Goal: Task Accomplishment & Management: Manage account settings

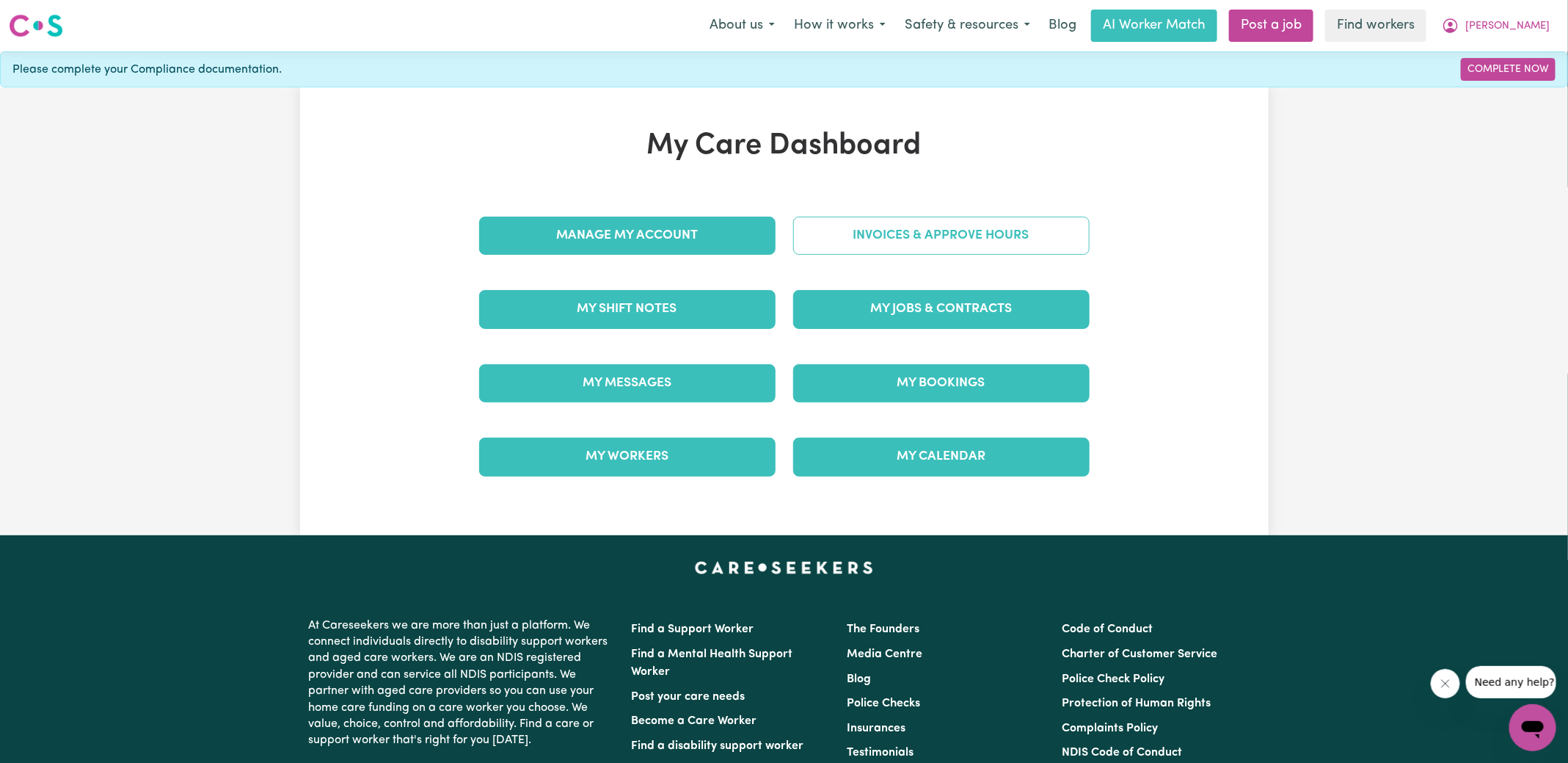
click at [866, 232] on link "Invoices & Approve Hours" at bounding box center [942, 235] width 296 height 38
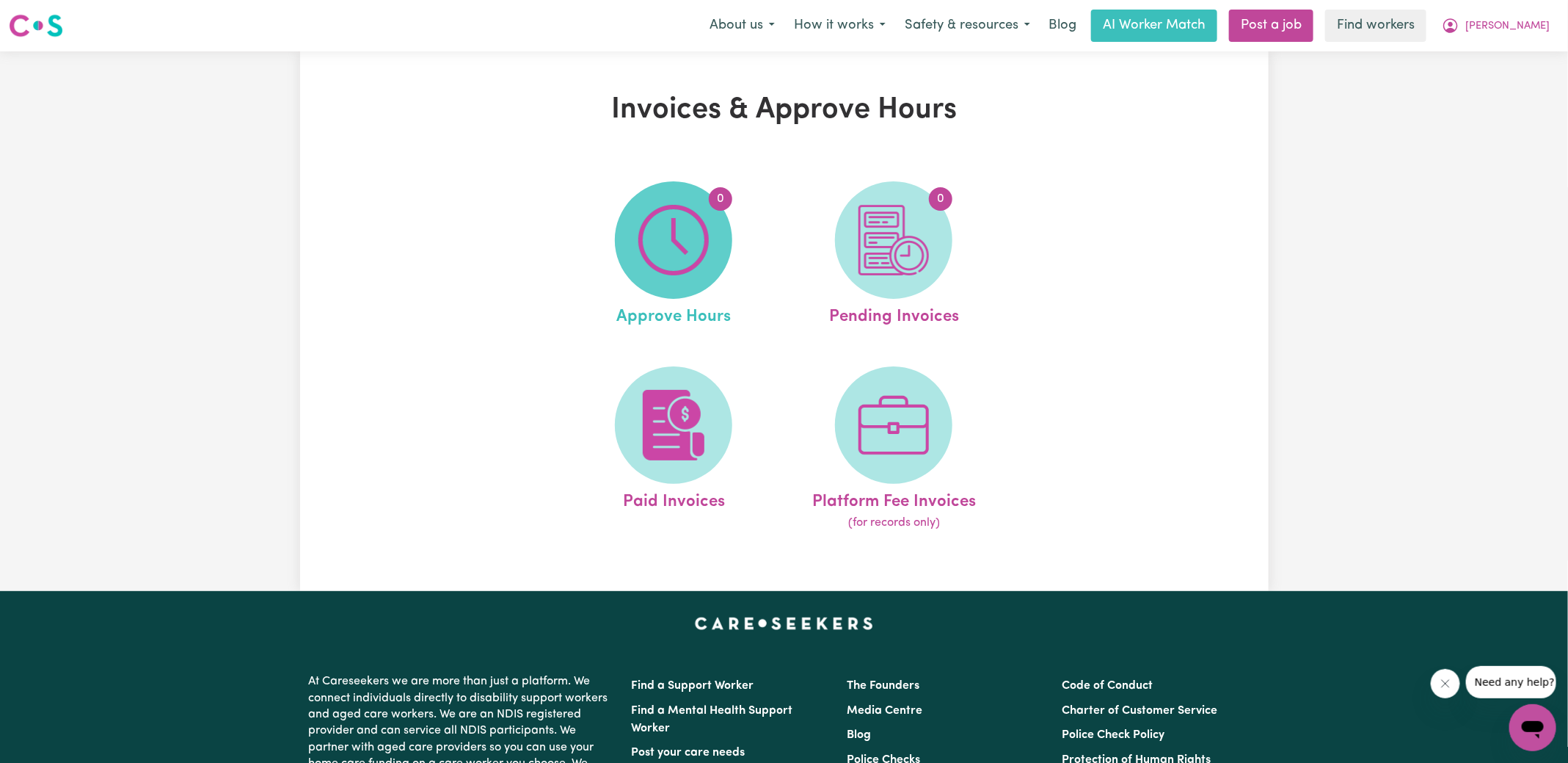
click at [697, 238] on img at bounding box center [673, 240] width 70 height 71
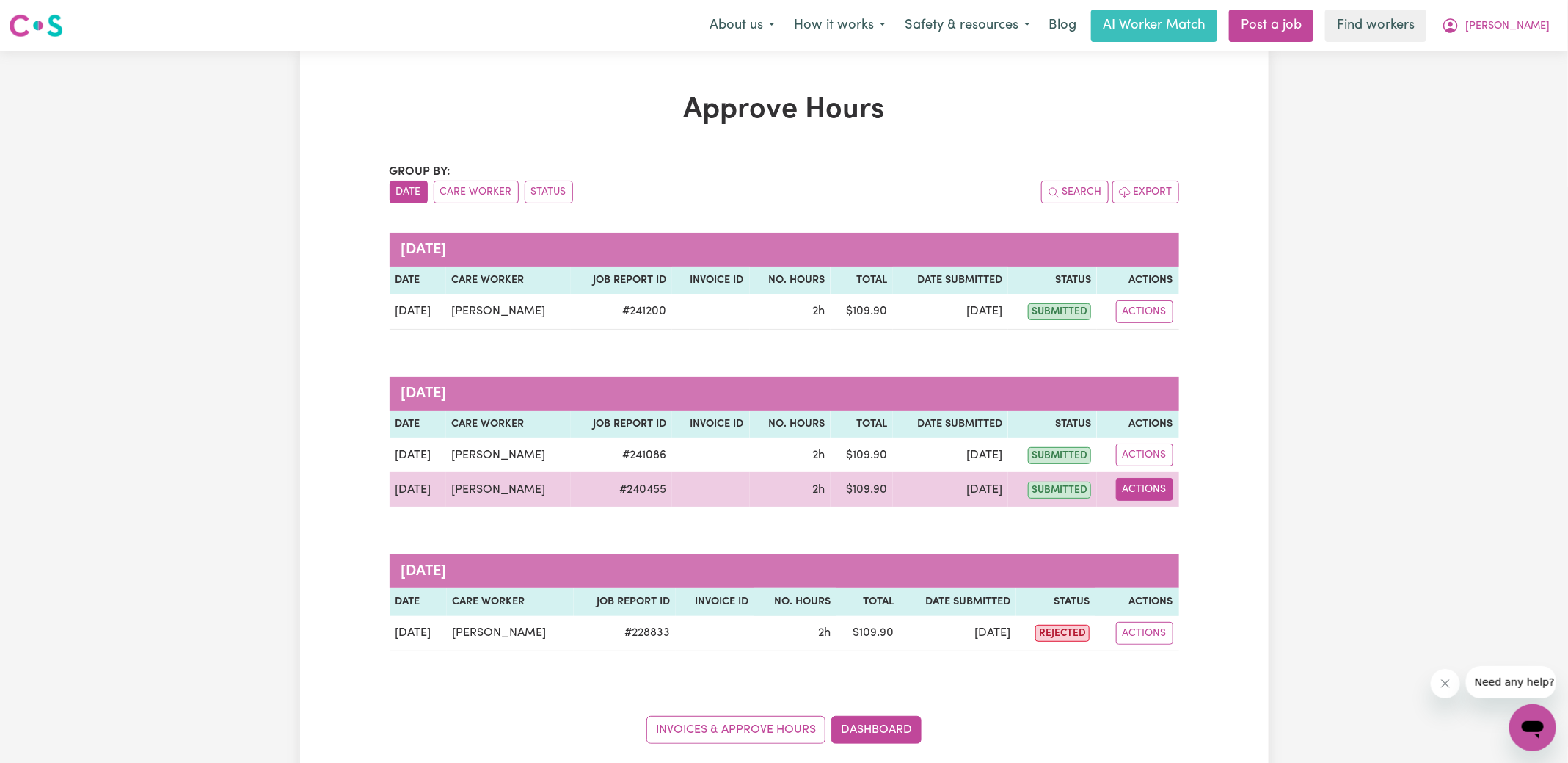
click at [1154, 493] on button "Actions" at bounding box center [1144, 489] width 57 height 23
click at [1164, 520] on link "View Job Report" at bounding box center [1181, 522] width 125 height 29
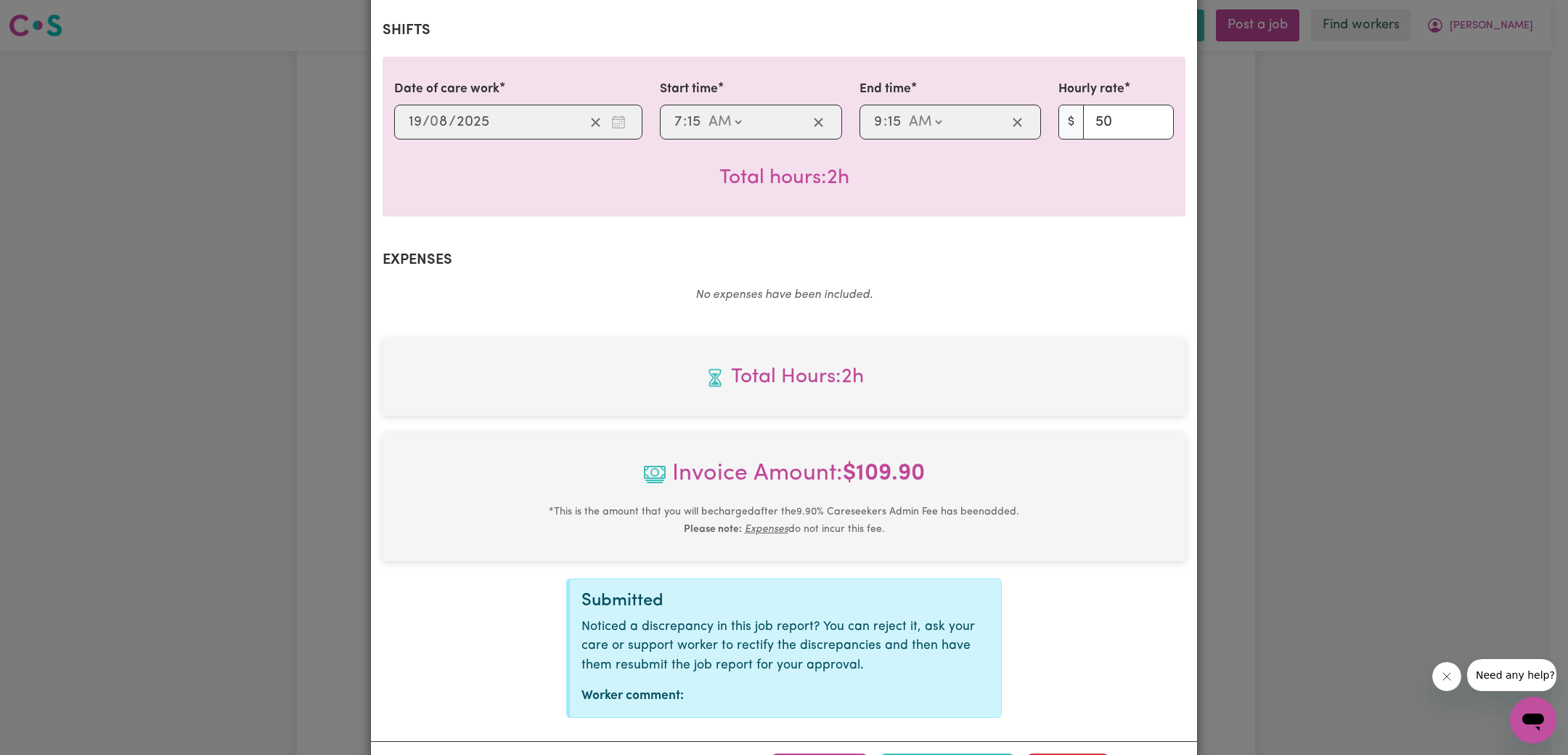
scroll to position [362, 0]
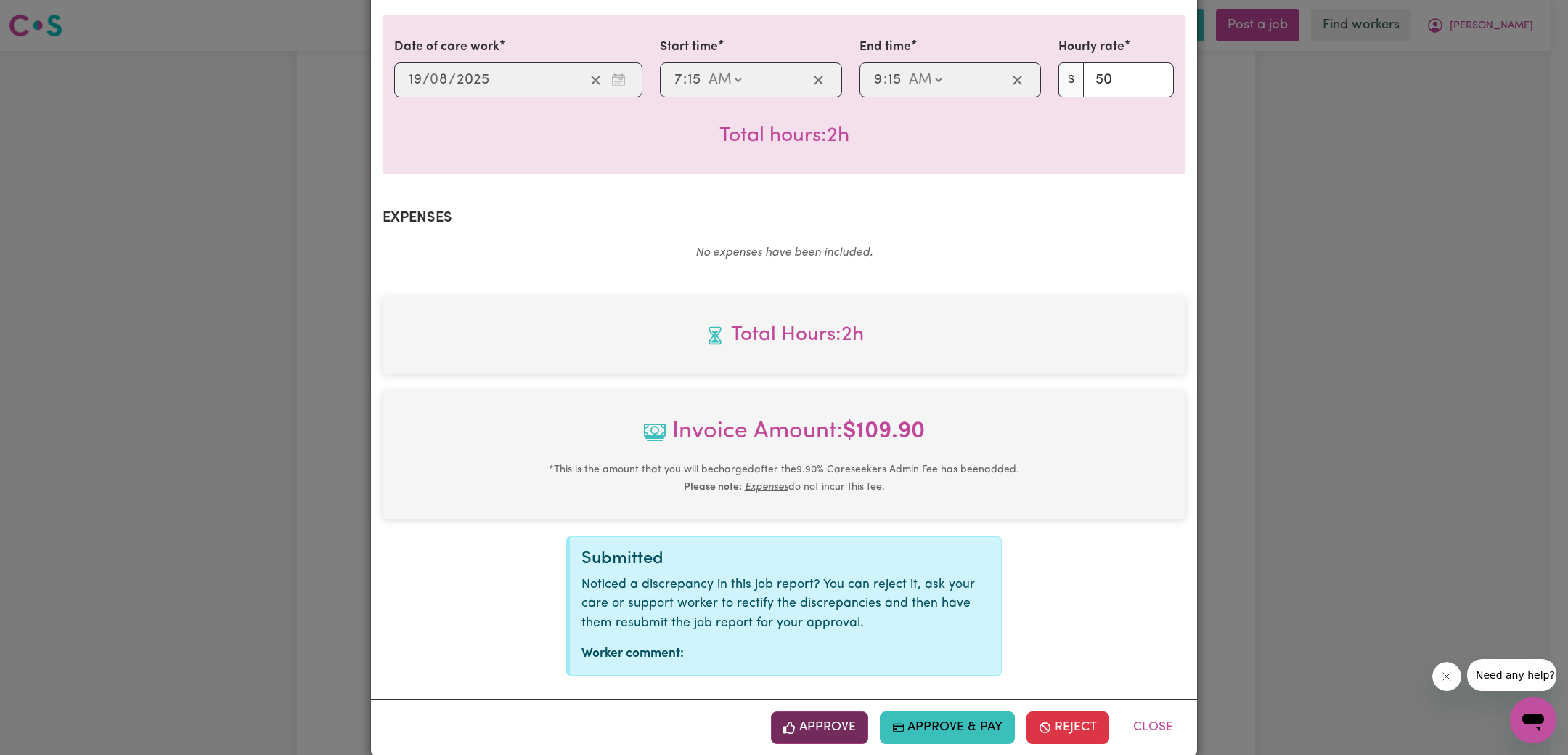
click at [835, 717] on button "Approve" at bounding box center [820, 727] width 97 height 32
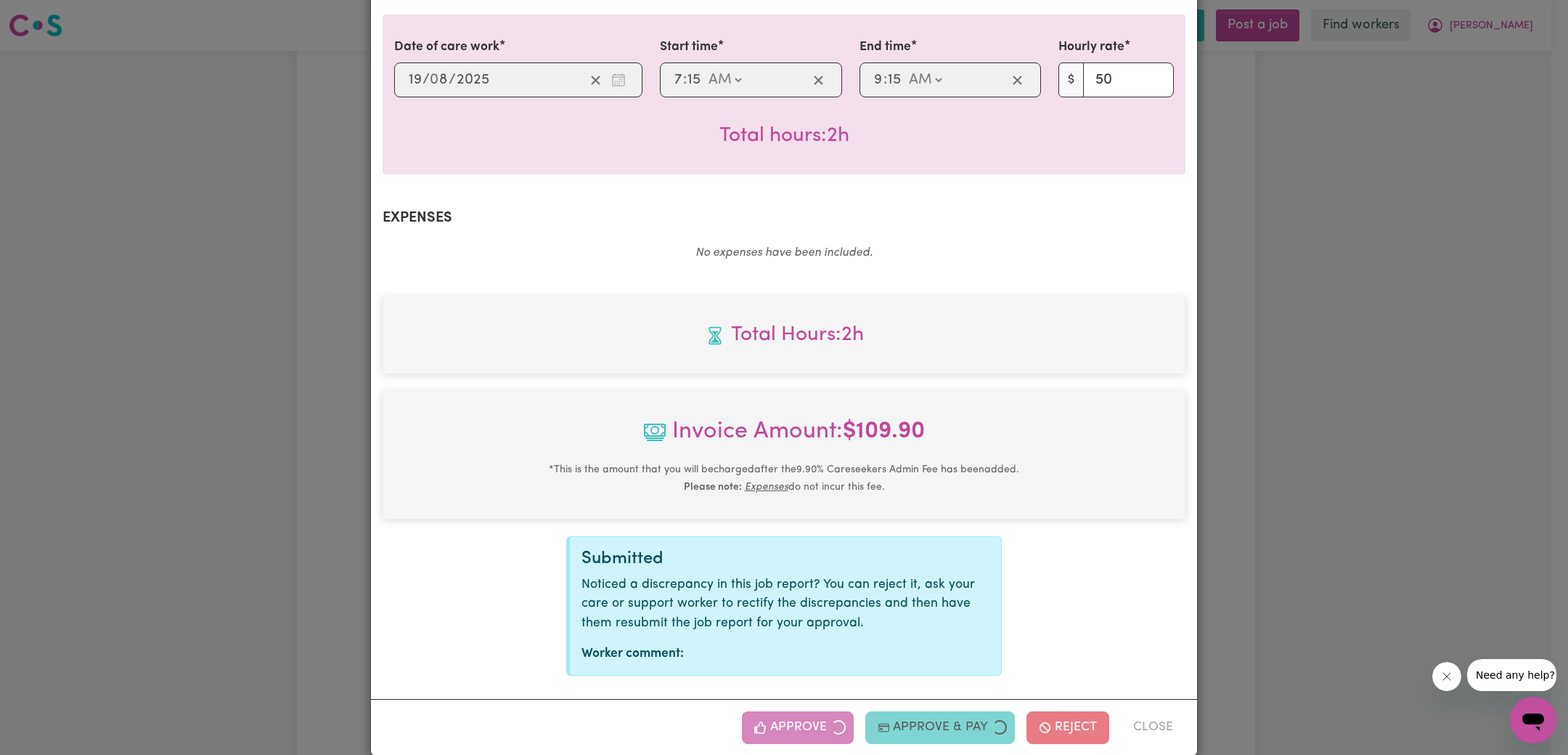
click at [1219, 479] on div "Job Report # 240455 - [PERSON_NAME] Summary Job report # 240455 Client name: [P…" at bounding box center [784, 377] width 1568 height 755
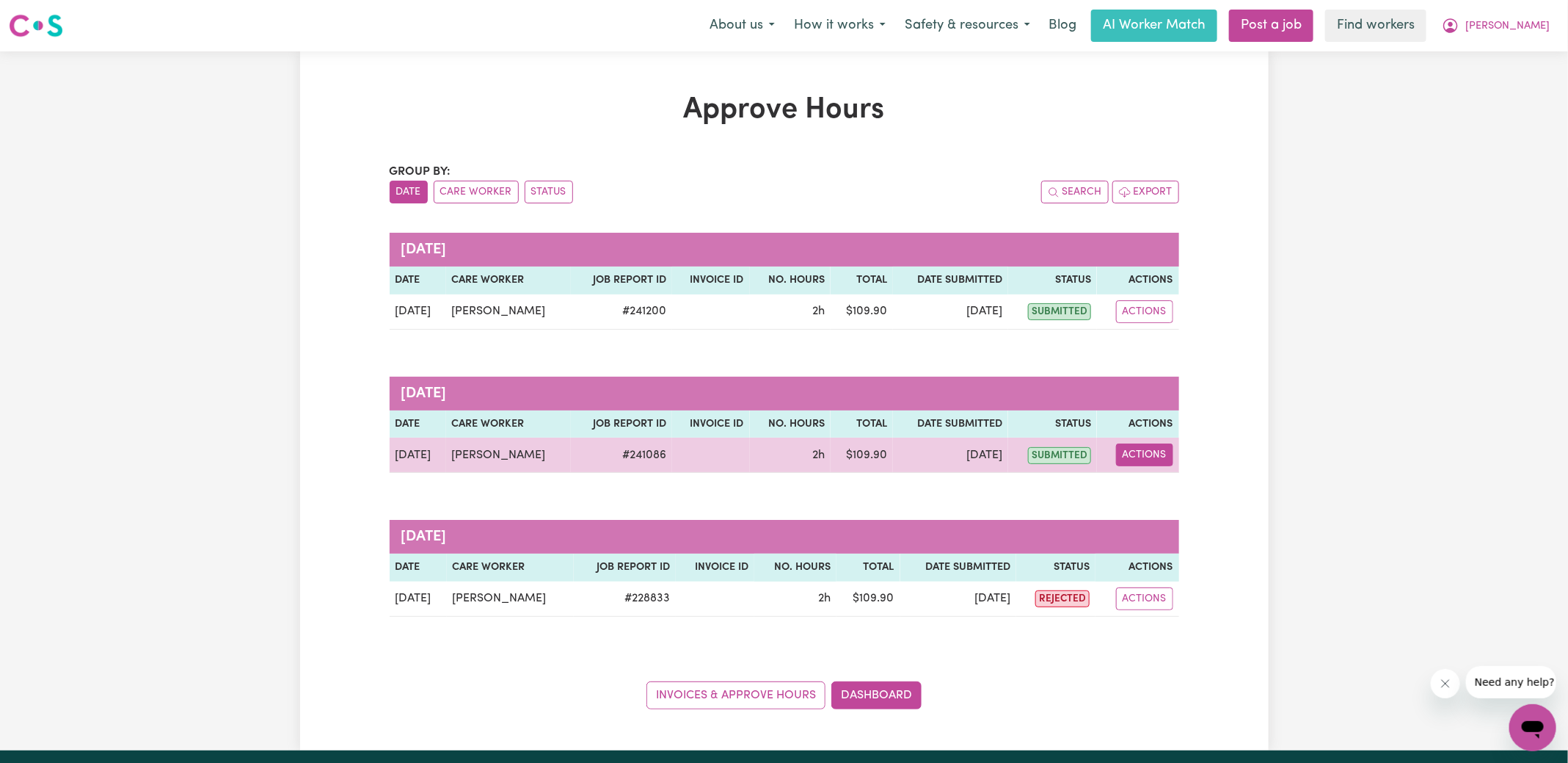
click at [1143, 454] on button "Actions" at bounding box center [1144, 455] width 57 height 23
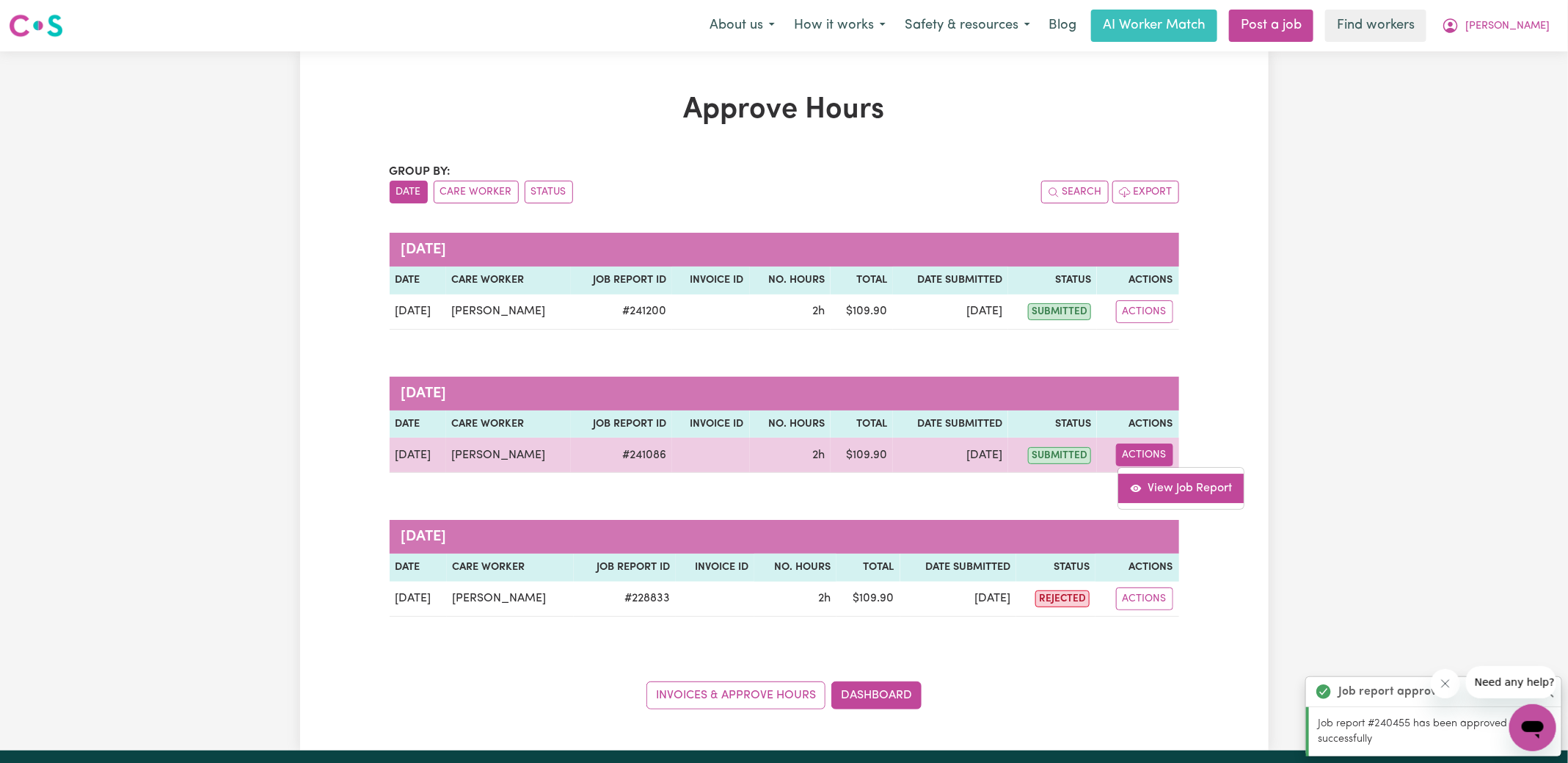
click at [1189, 489] on link "View Job Report" at bounding box center [1181, 488] width 125 height 29
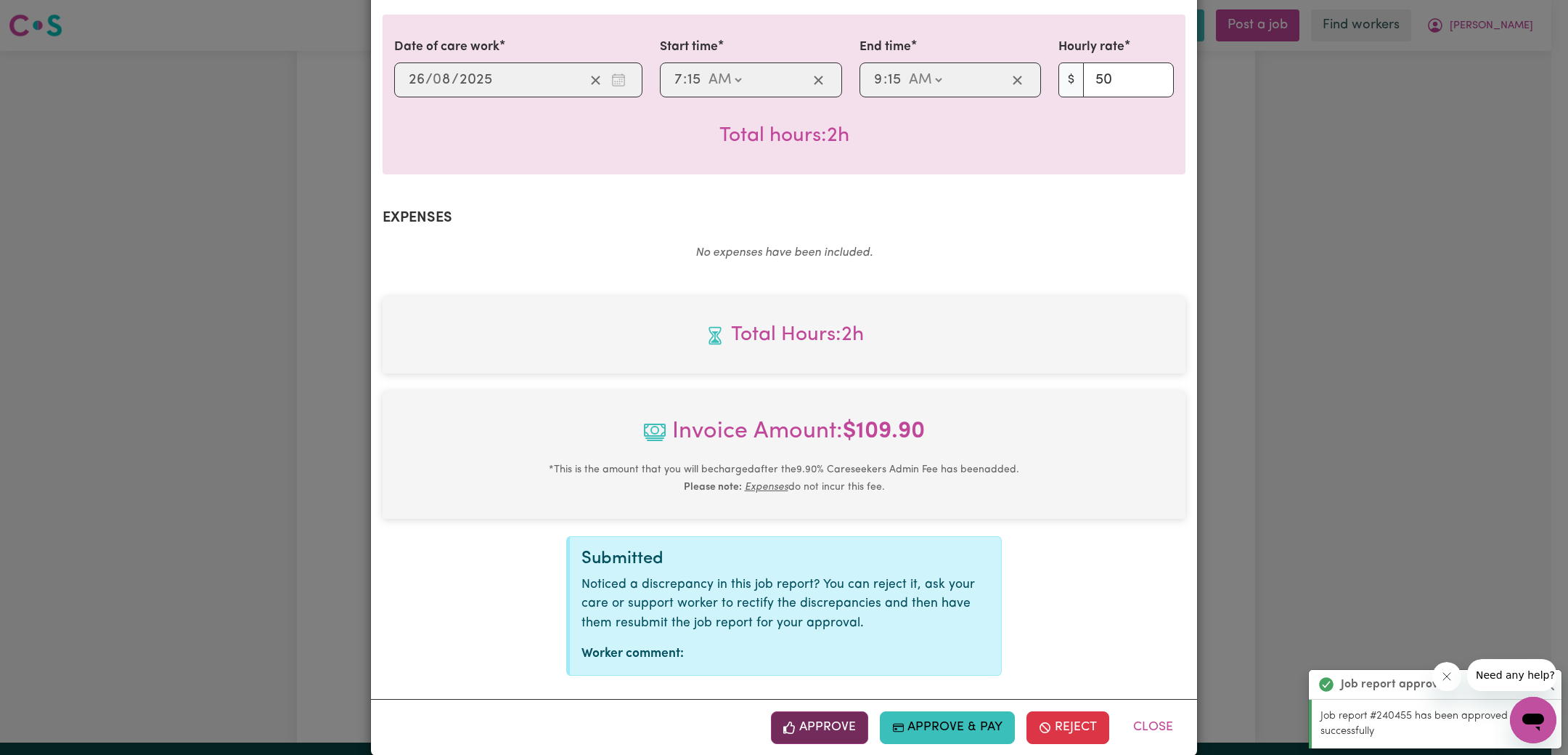
click at [847, 711] on button "Approve" at bounding box center [820, 727] width 97 height 32
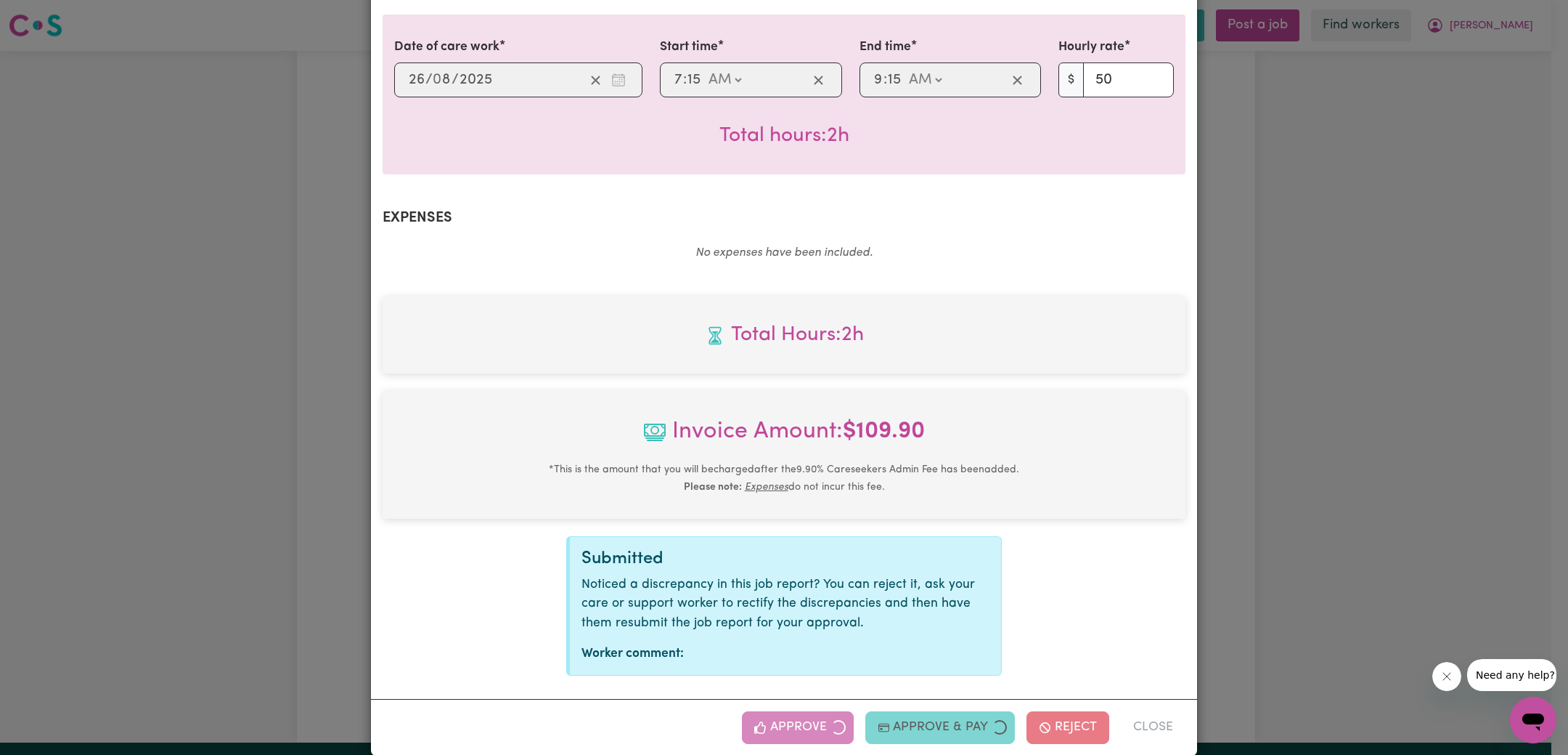
click at [1382, 372] on div "Job Report # 241086 - [PERSON_NAME] Summary Job report # 241086 Client name: [P…" at bounding box center [784, 377] width 1568 height 755
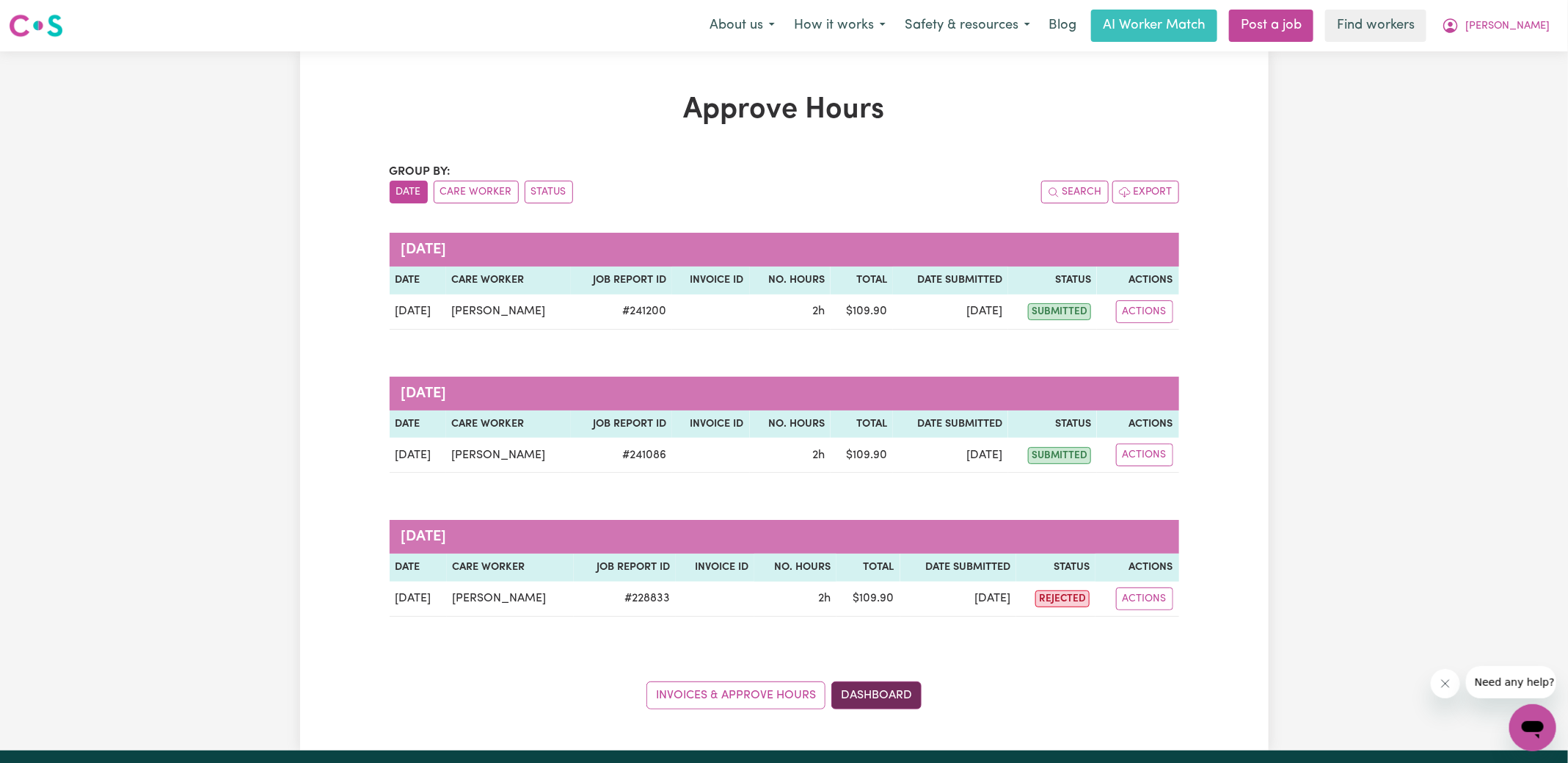
click at [894, 693] on link "Dashboard" at bounding box center [877, 695] width 90 height 28
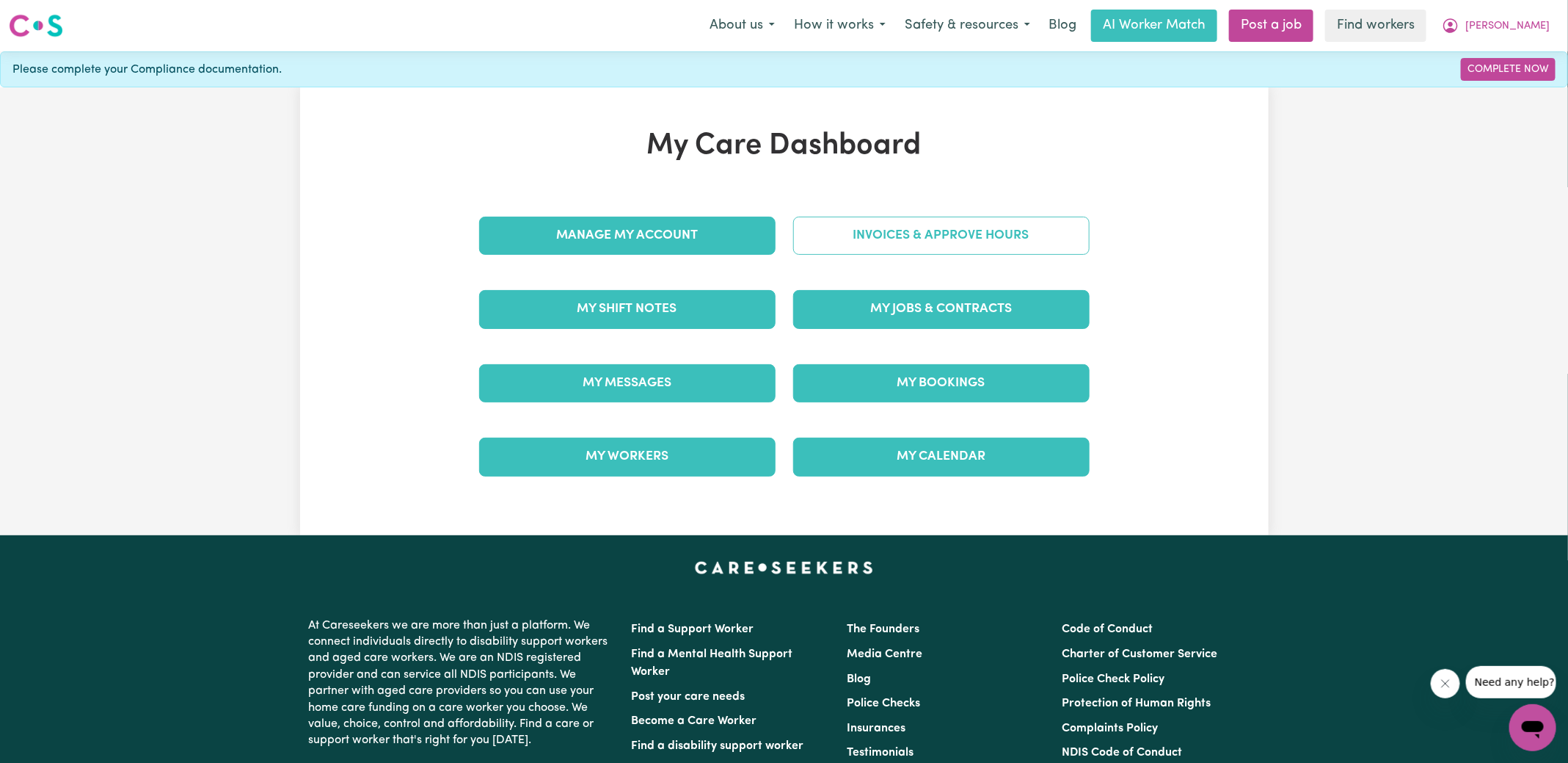
click at [919, 218] on link "Invoices & Approve Hours" at bounding box center [942, 235] width 296 height 38
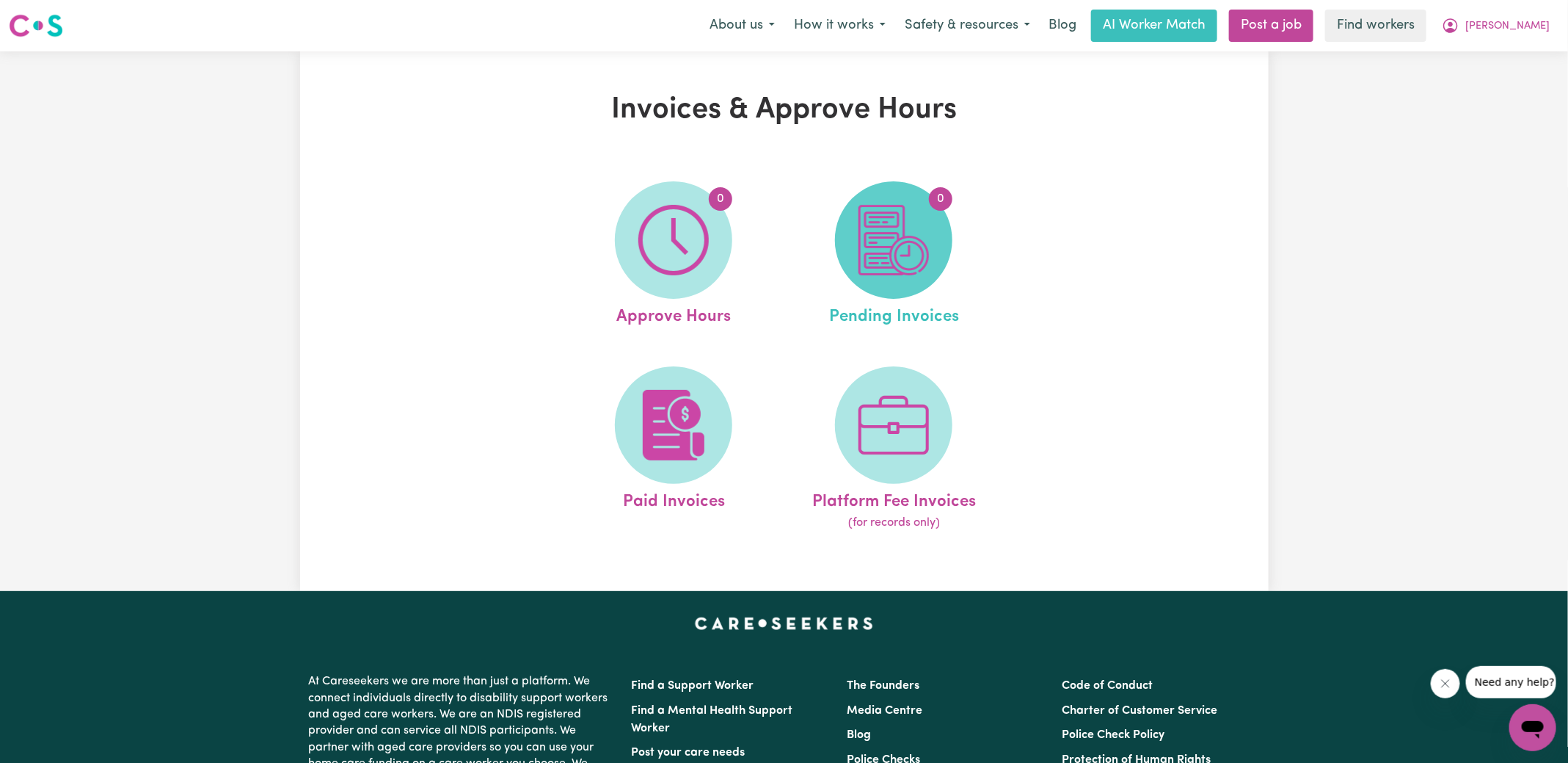
click at [915, 251] on img at bounding box center [893, 240] width 70 height 71
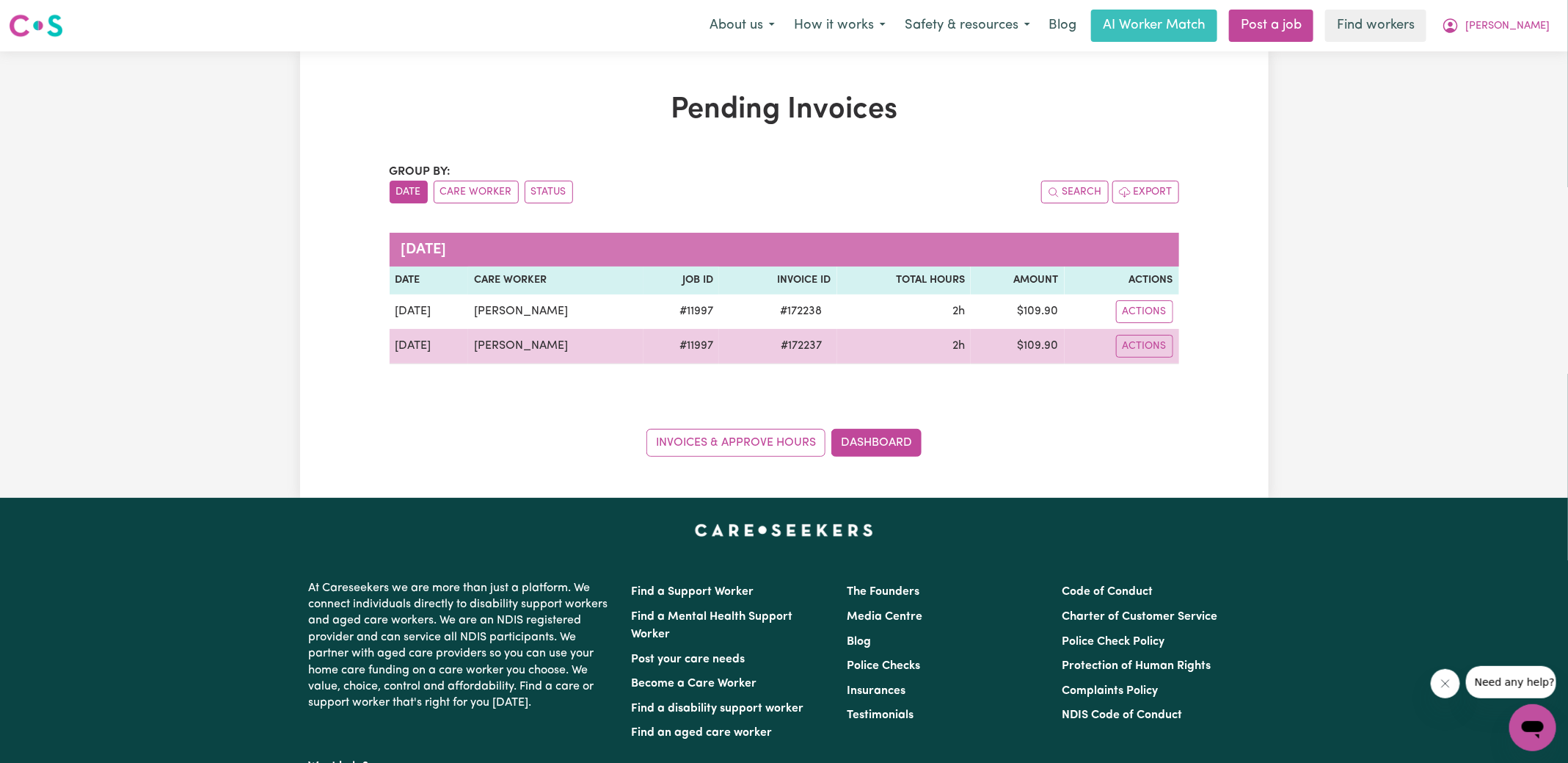
click at [794, 342] on span "# 172237" at bounding box center [802, 345] width 59 height 17
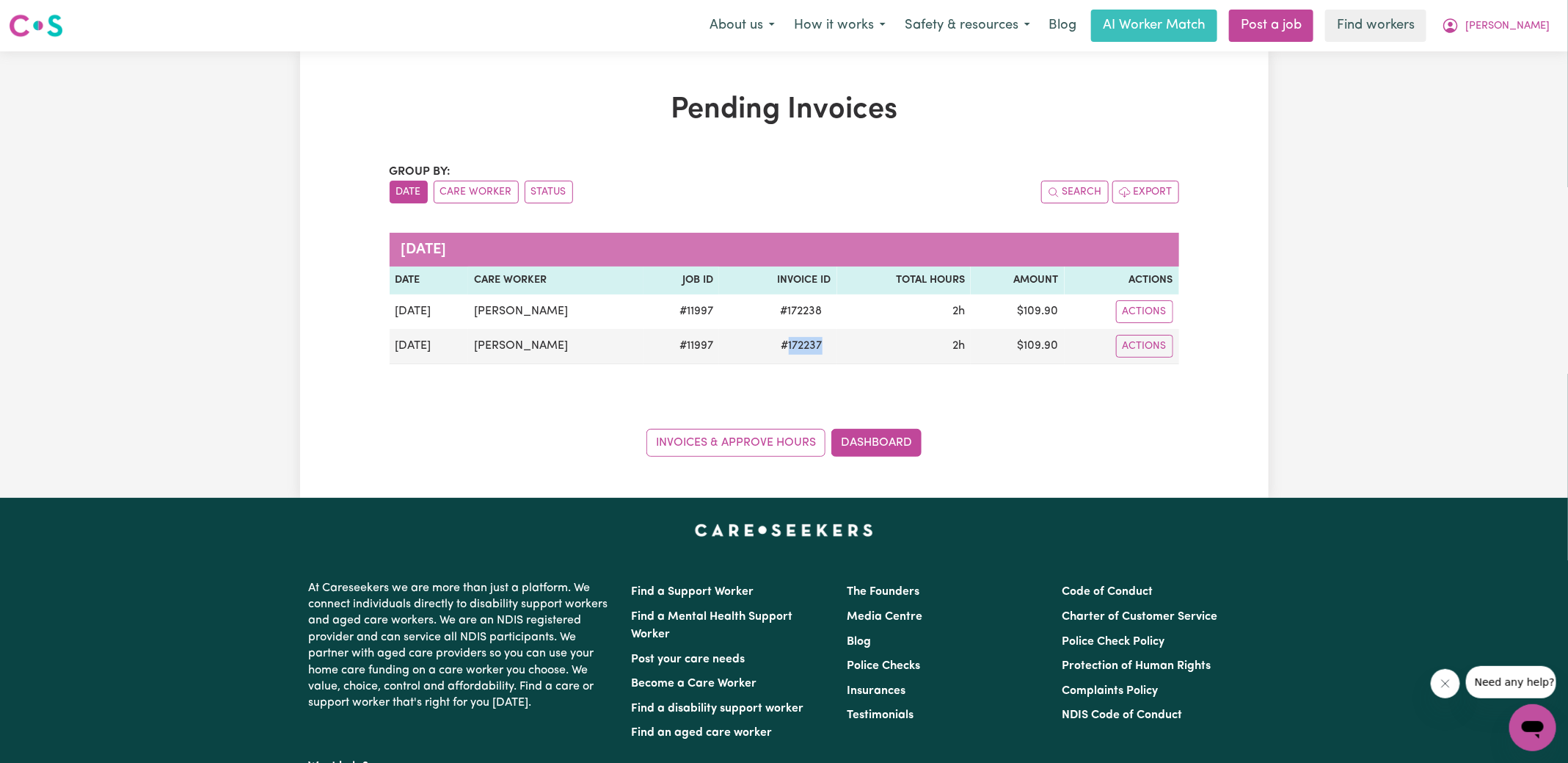
copy span "172237"
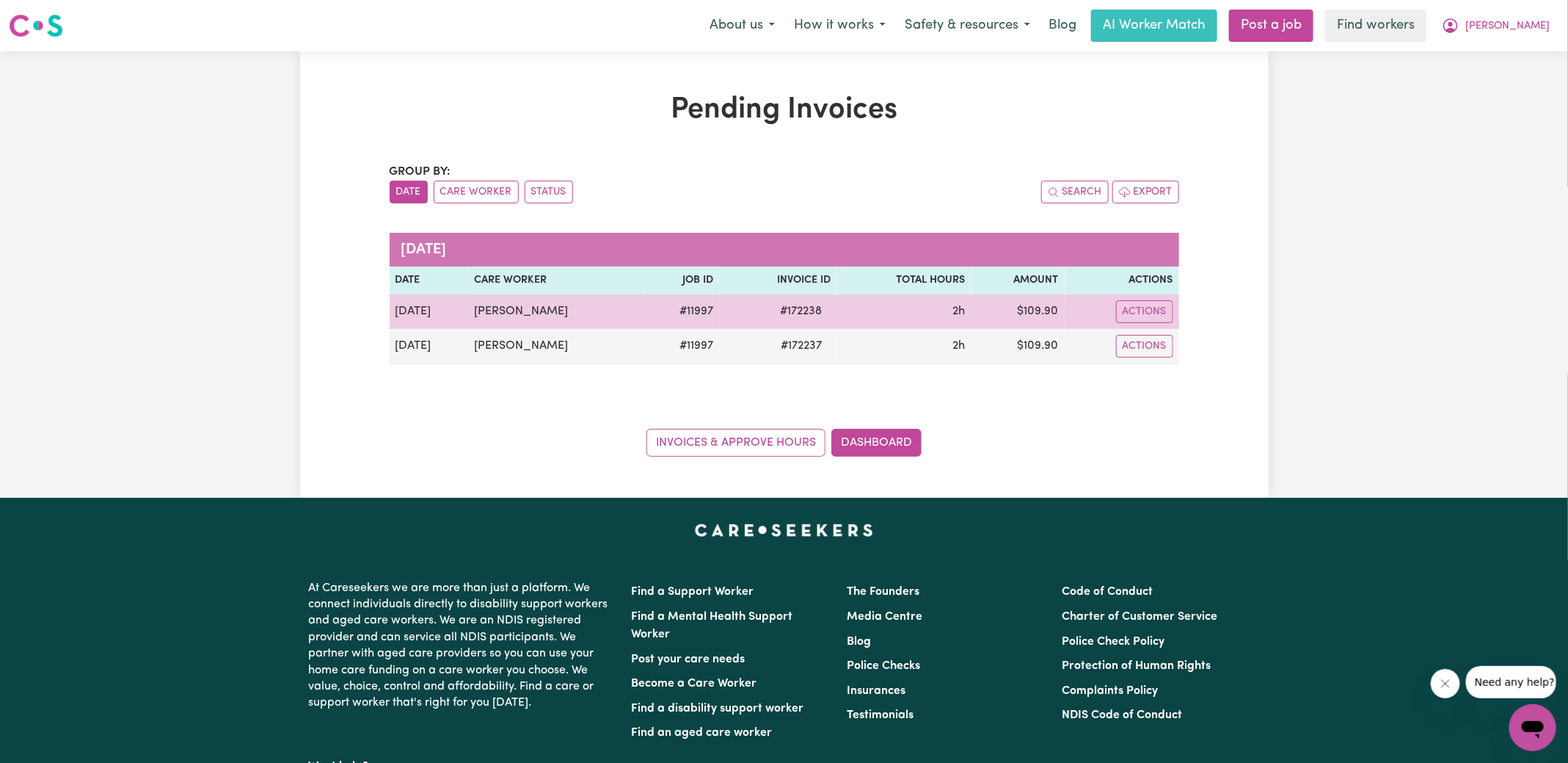
click at [790, 303] on span "# 172238" at bounding box center [801, 311] width 59 height 17
click at [801, 311] on span "# 172238" at bounding box center [801, 311] width 59 height 17
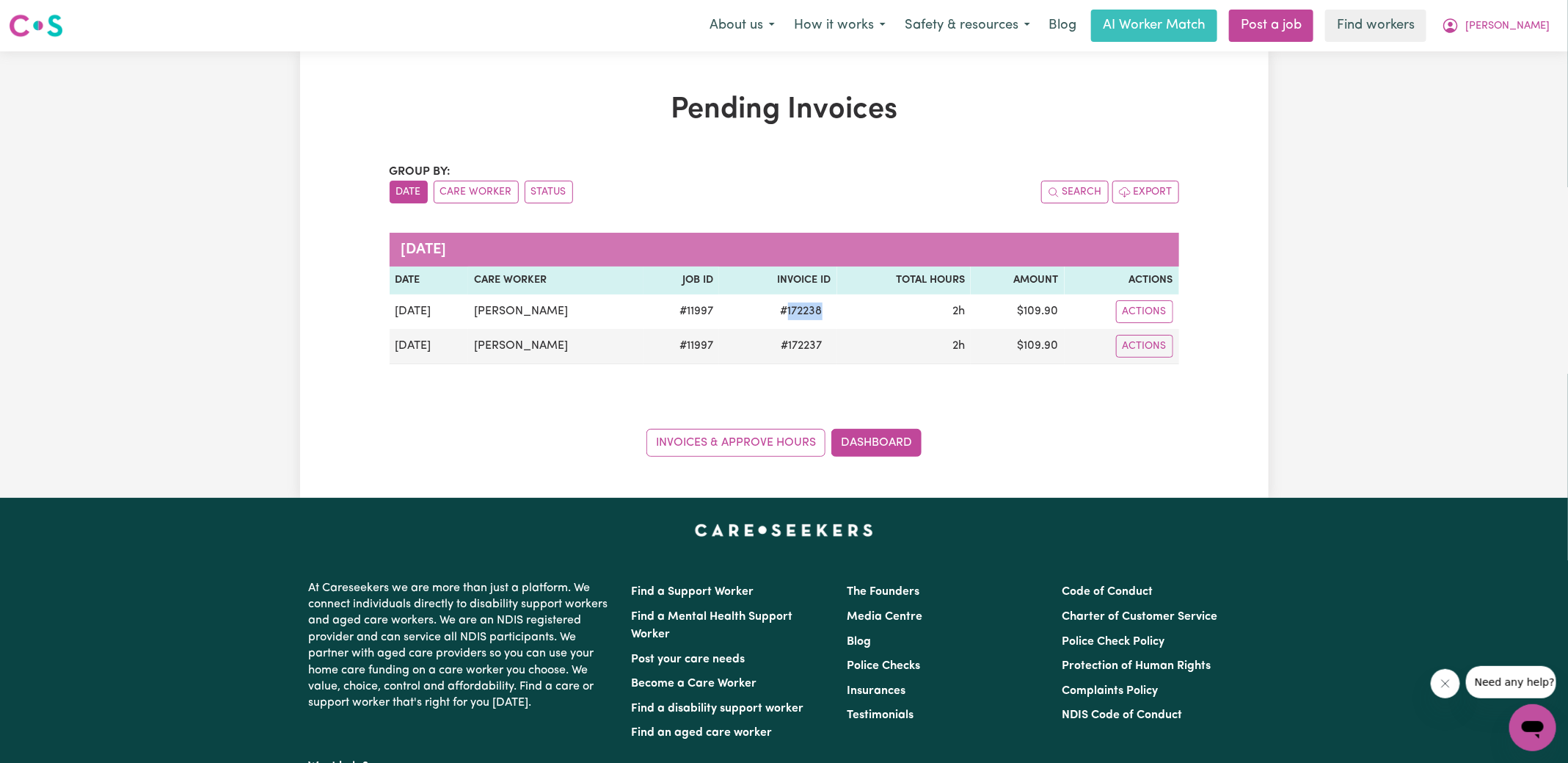
copy span "172238"
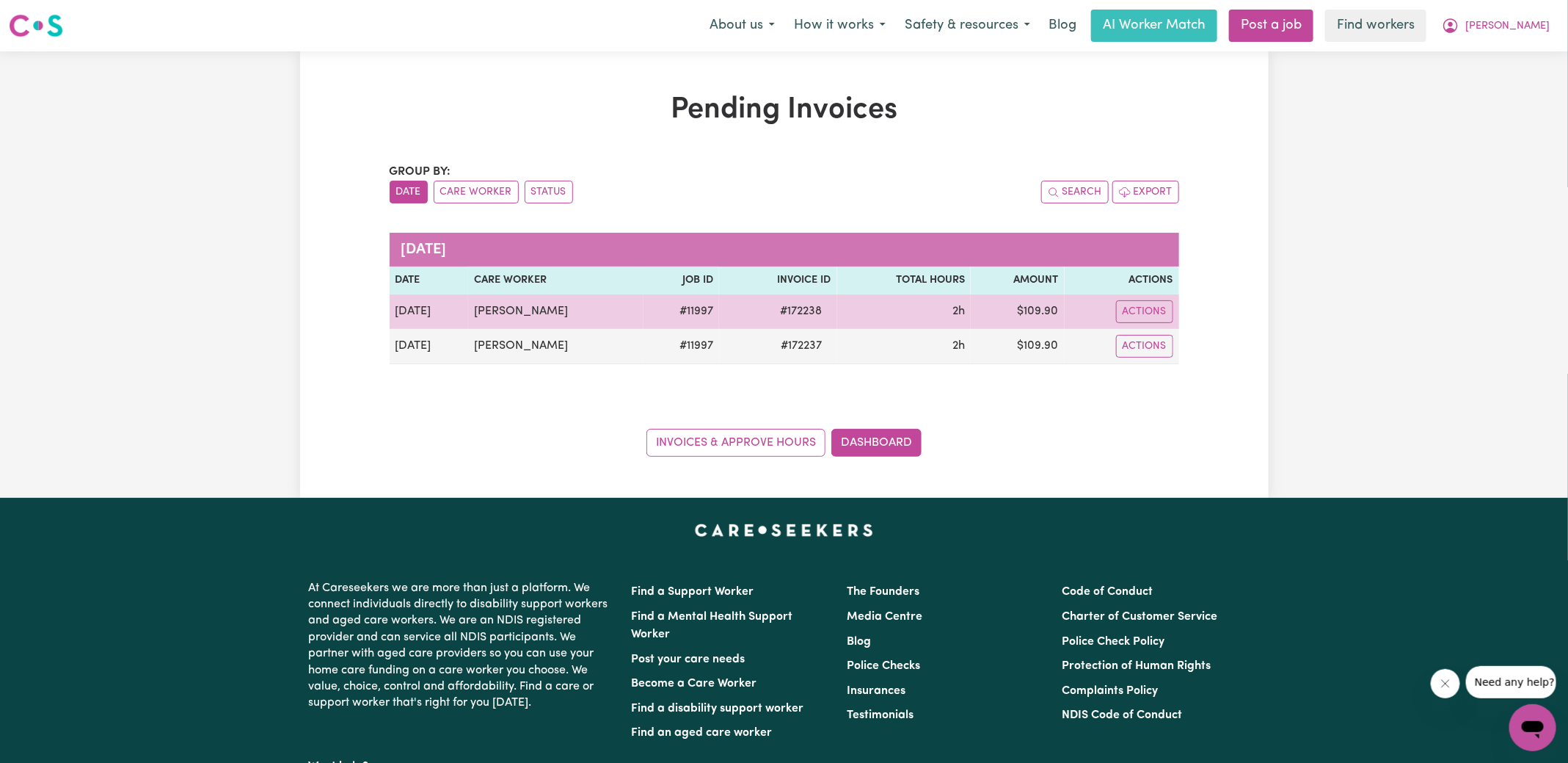
click at [1044, 316] on td "$ 109.90" at bounding box center [1018, 312] width 94 height 35
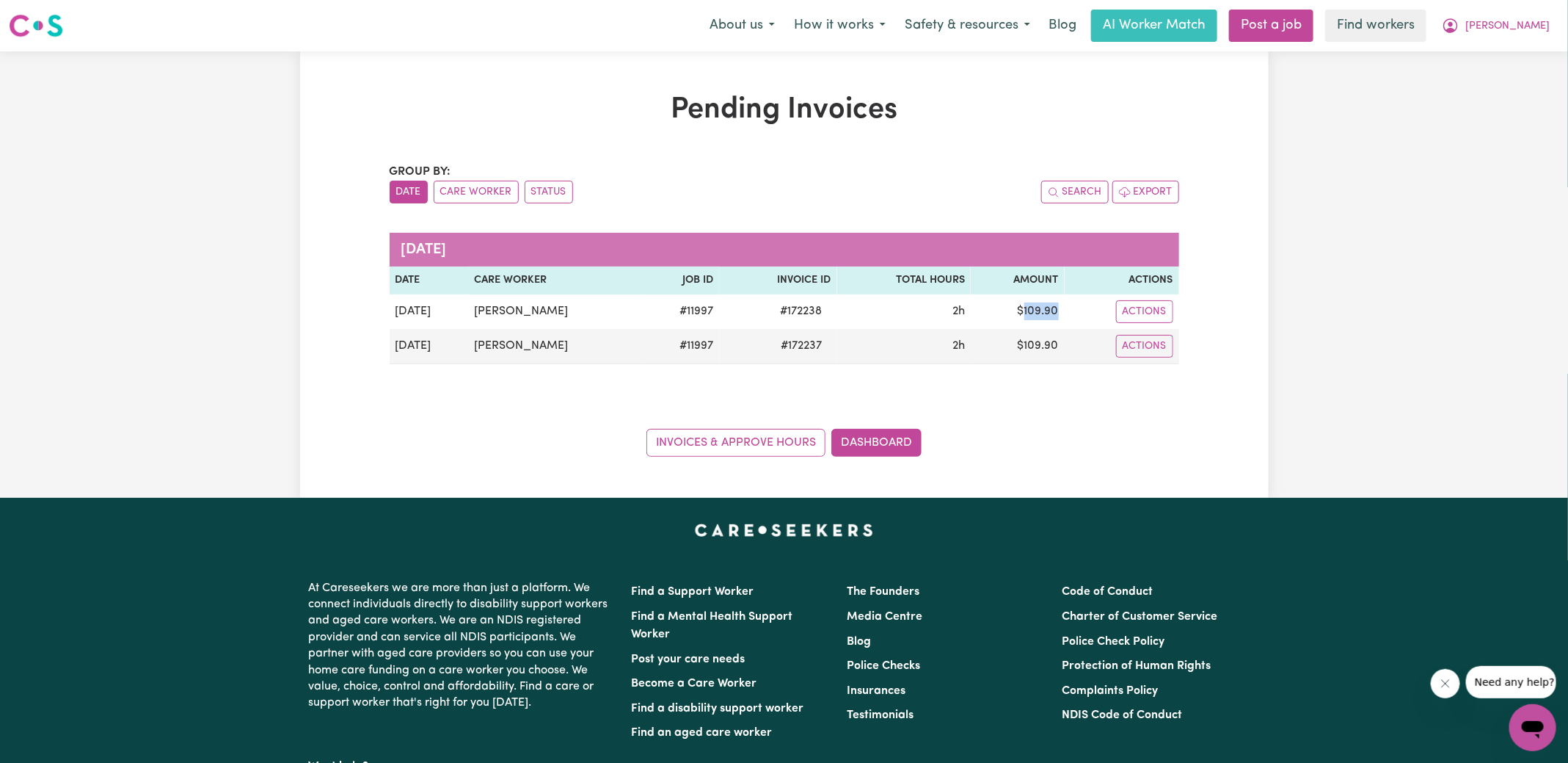
copy td "109.90"
click at [1521, 28] on span "[PERSON_NAME]" at bounding box center [1507, 26] width 85 height 16
click at [1509, 83] on link "Logout" at bounding box center [1501, 84] width 116 height 28
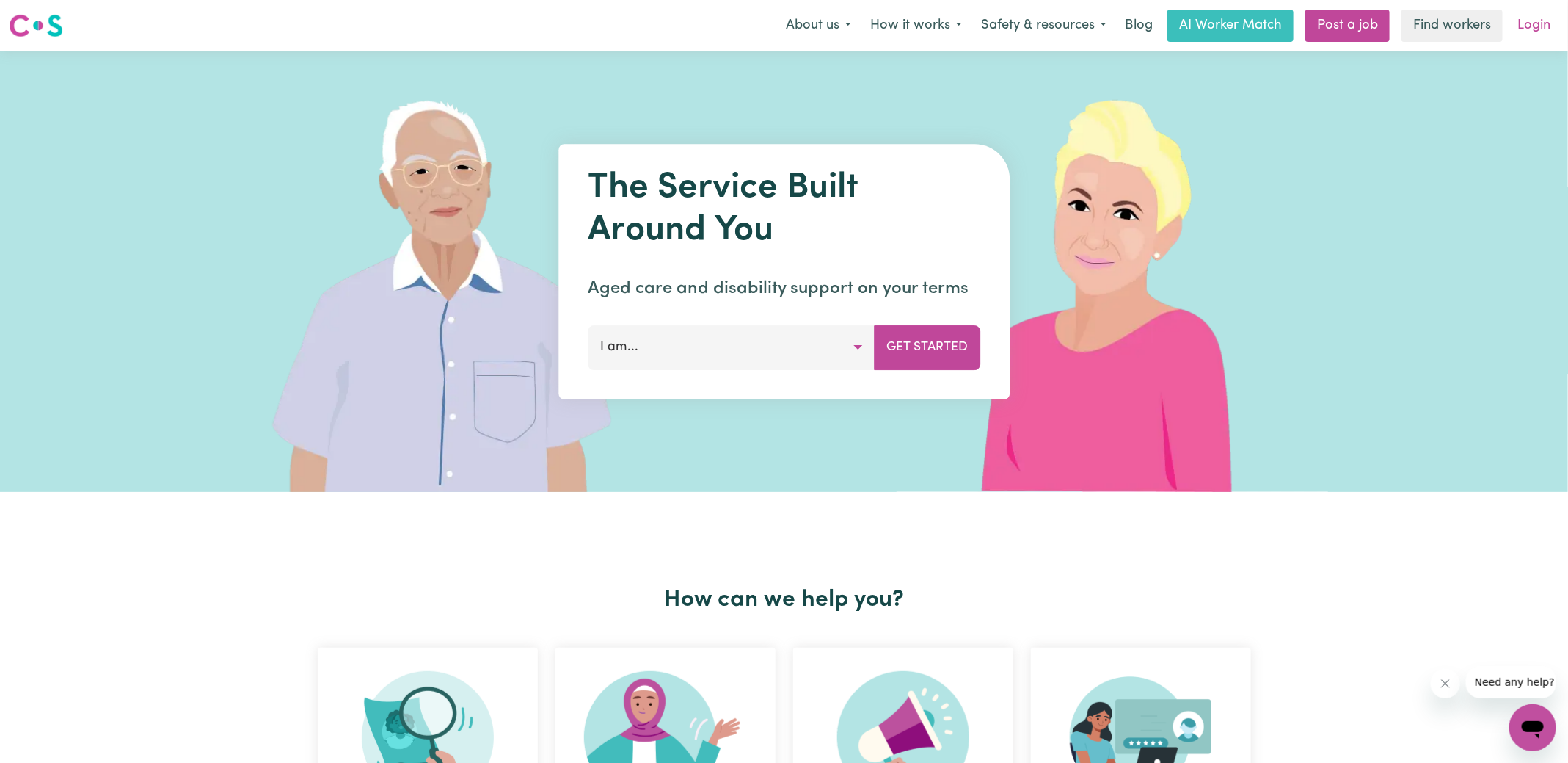
click at [1532, 27] on link "Login" at bounding box center [1534, 25] width 51 height 32
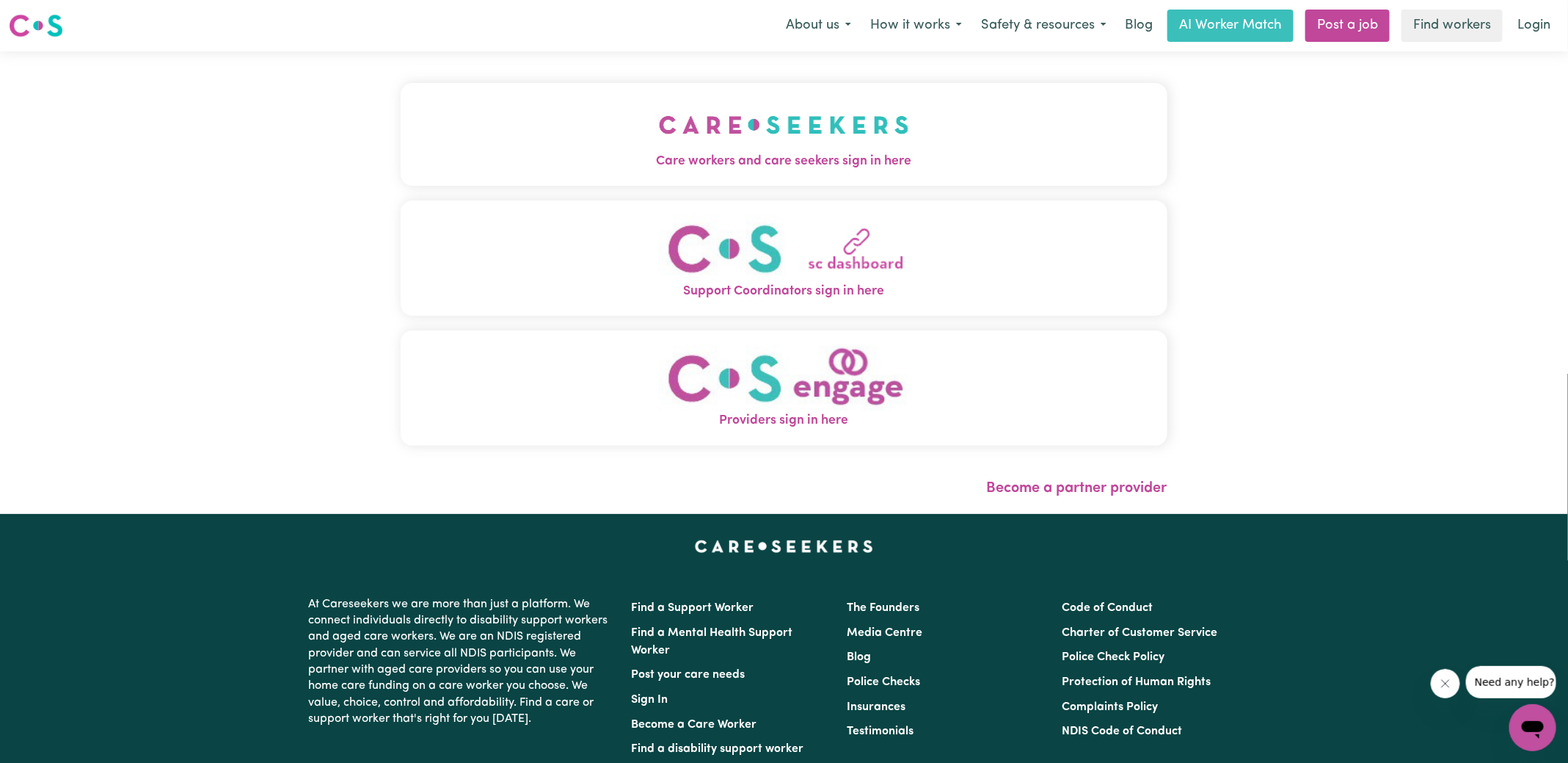
click at [656, 158] on span "Care workers and care seekers sign in here" at bounding box center [784, 162] width 767 height 19
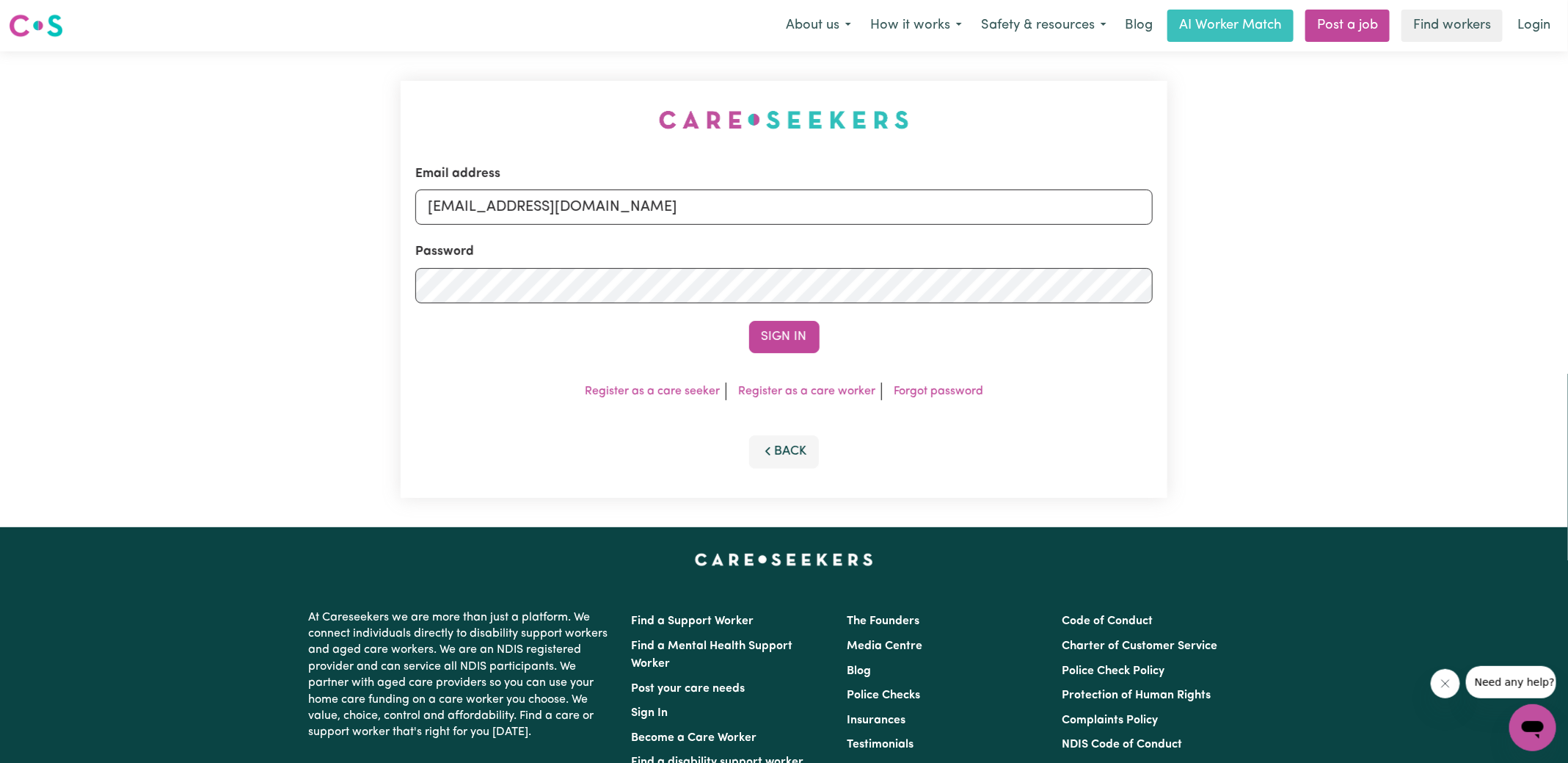
click at [434, 103] on div "Email address [EMAIL_ADDRESS][DOMAIN_NAME] Password Sign In Register as a care …" at bounding box center [784, 289] width 784 height 475
drag, startPoint x: 508, startPoint y: 209, endPoint x: 1255, endPoint y: 256, distance: 748.5
click at [1255, 256] on div "Email address [EMAIL_ADDRESS][DOMAIN_NAME] Password Sign In Register as a care …" at bounding box center [784, 289] width 1568 height 475
type input "[EMAIL_ADDRESS][DOMAIN_NAME]"
click at [749, 321] on button "Sign In" at bounding box center [784, 337] width 70 height 32
